Goal: Find specific page/section: Find specific page/section

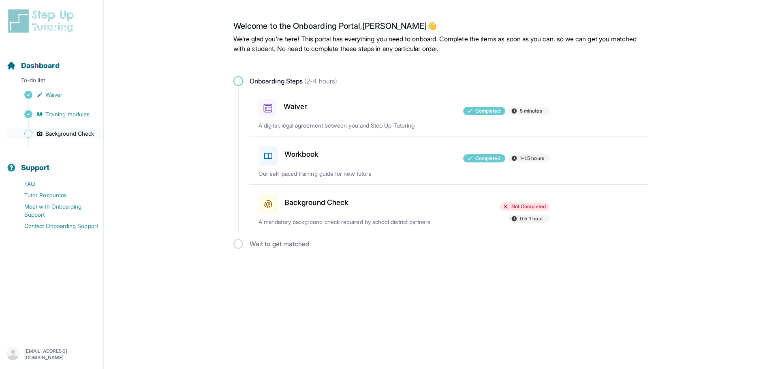
click at [73, 131] on span "Background Check" at bounding box center [69, 134] width 49 height 8
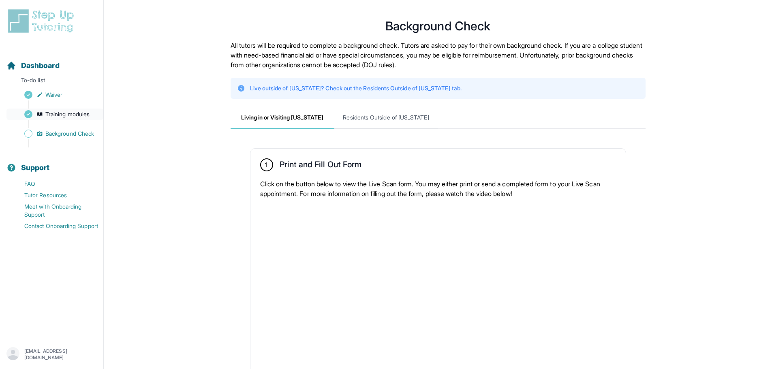
click at [57, 114] on span "Training modules" at bounding box center [67, 114] width 44 height 8
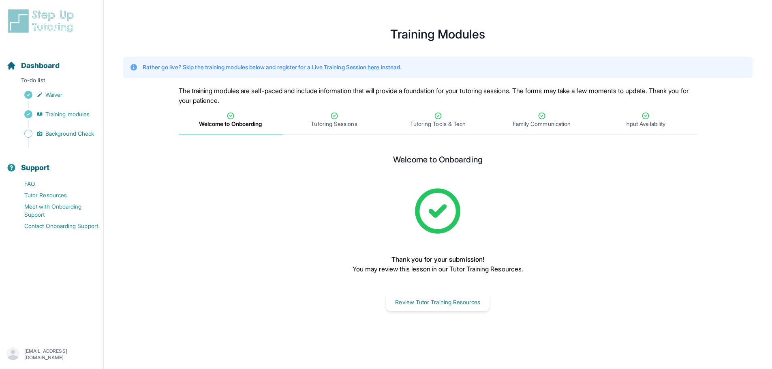
click at [64, 126] on div "Sidebar" at bounding box center [53, 124] width 94 height 8
click at [64, 137] on span "Background Check" at bounding box center [69, 134] width 49 height 8
